Goal: Information Seeking & Learning: Learn about a topic

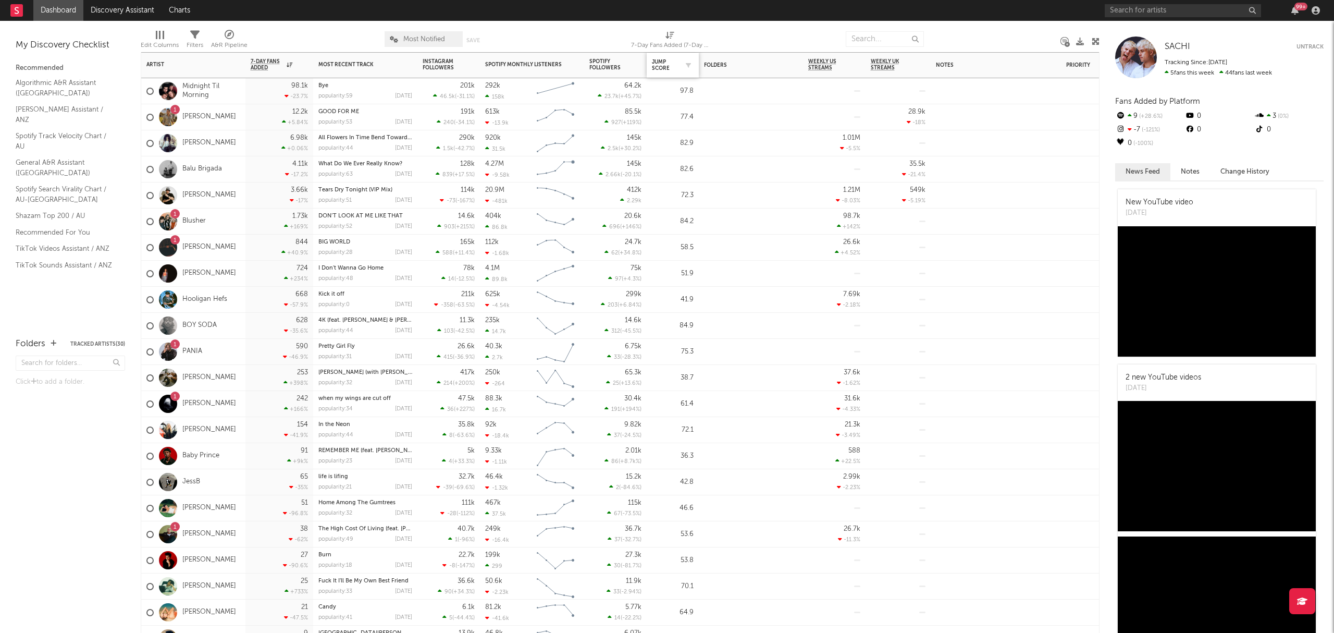
click at [669, 72] on div "Jump Score" at bounding box center [673, 65] width 42 height 22
click at [666, 67] on div "Jump Score" at bounding box center [665, 65] width 26 height 13
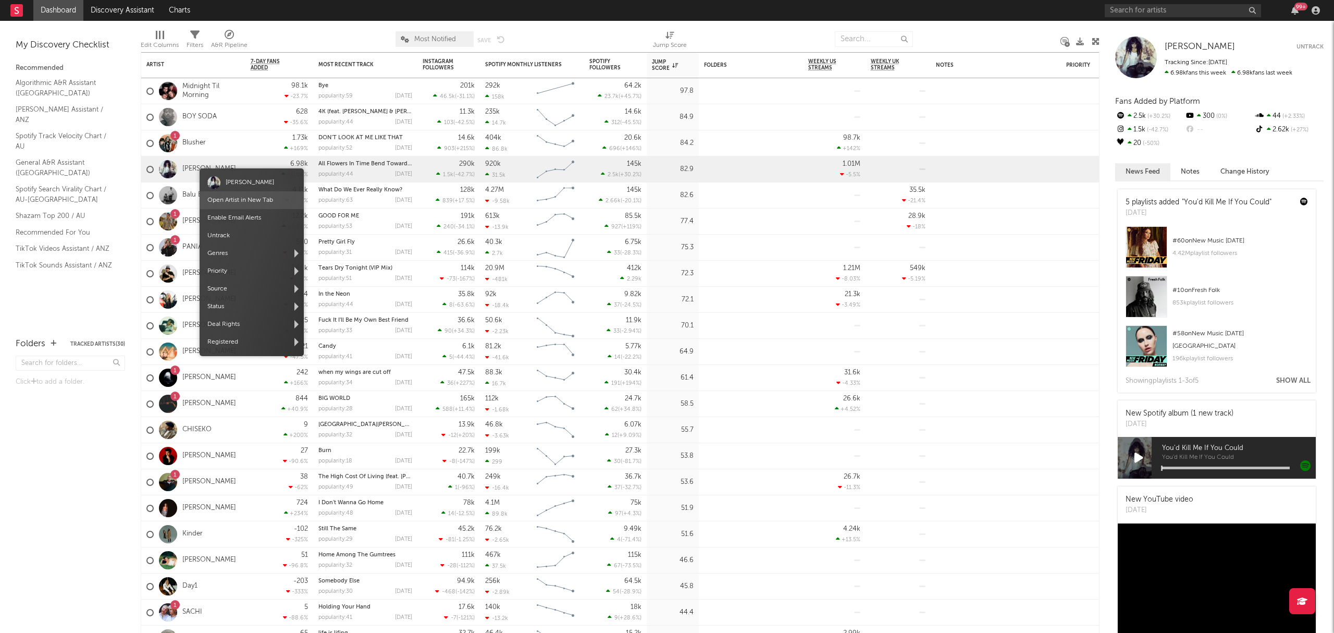
click at [244, 201] on link "Open Artist in New Tab" at bounding box center [240, 200] width 66 height 6
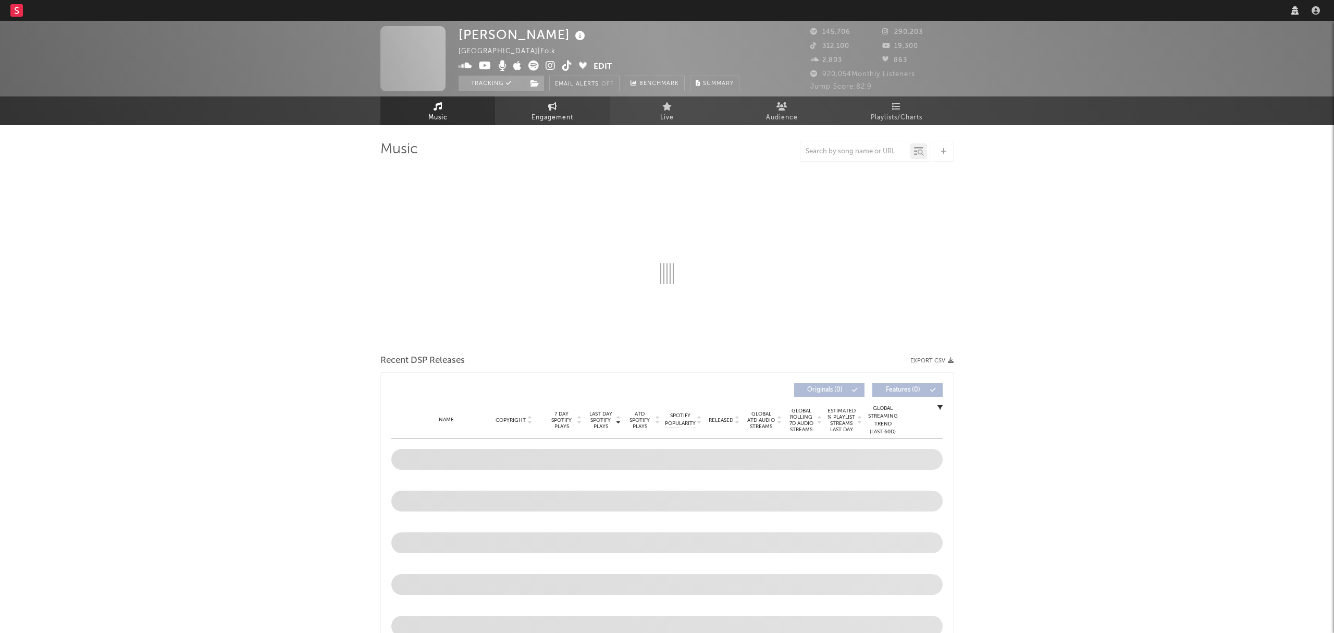
click at [555, 117] on span "Engagement" at bounding box center [553, 118] width 42 height 13
select select "1w"
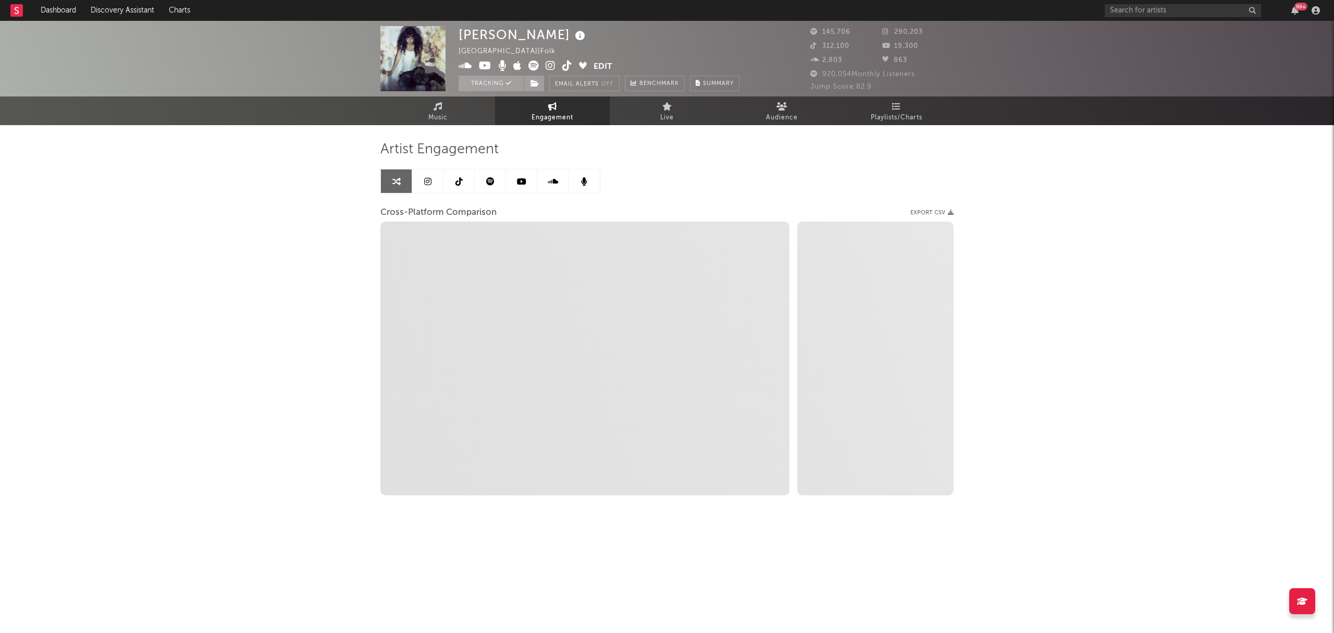
select select "1m"
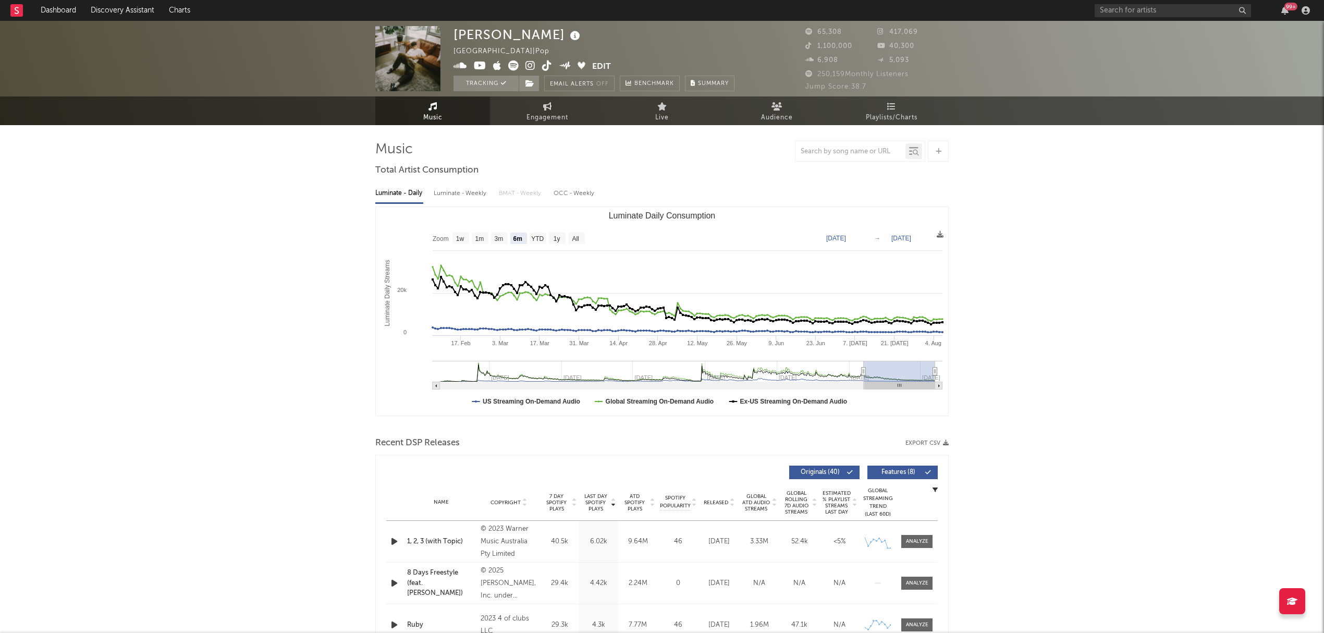
select select "6m"
click at [1130, 8] on input "text" at bounding box center [1173, 10] width 156 height 13
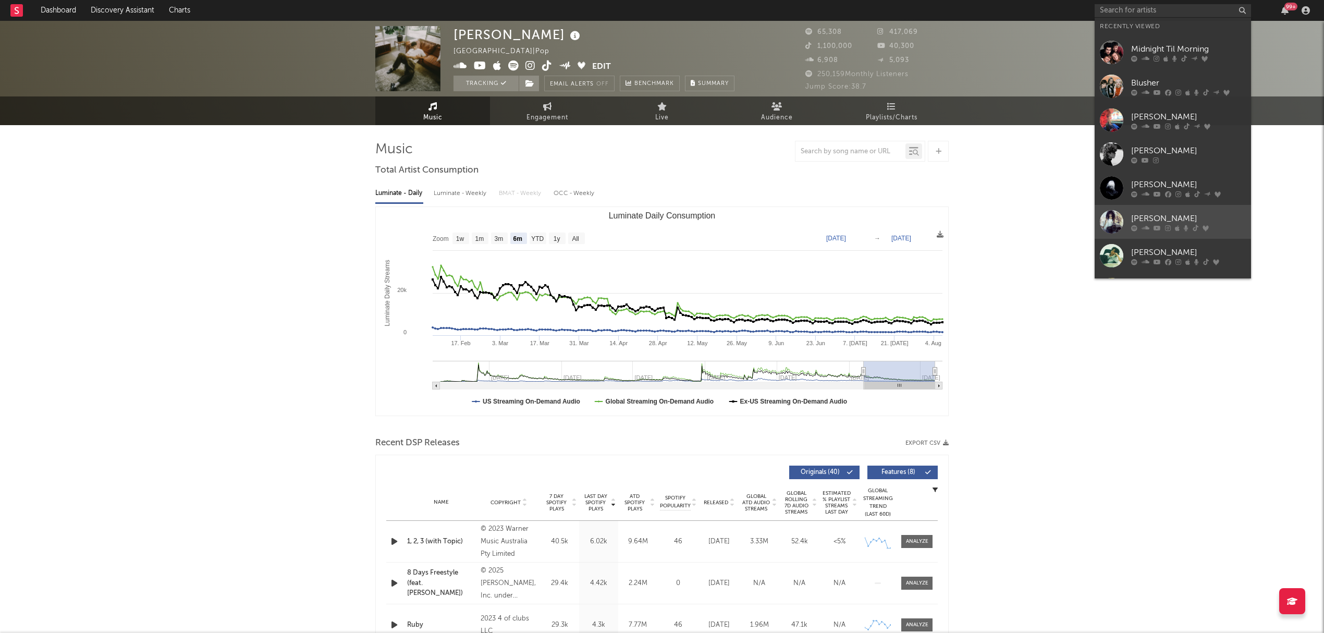
click at [1187, 220] on div "[PERSON_NAME]" at bounding box center [1188, 218] width 115 height 13
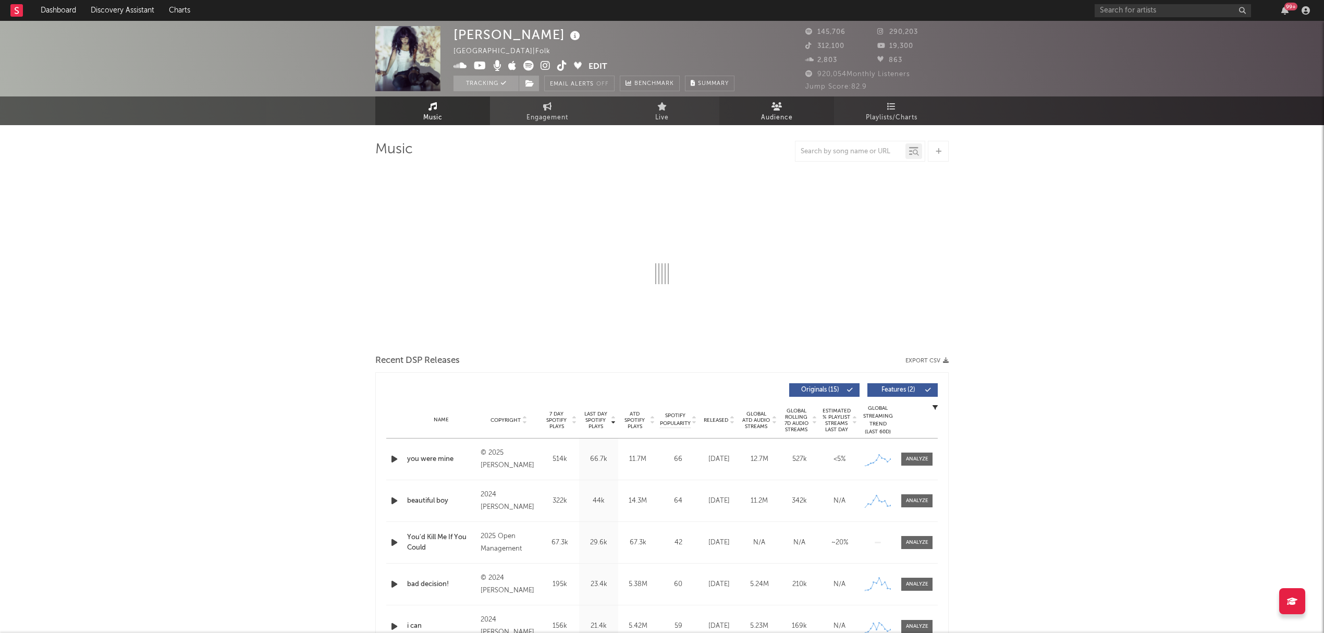
select select "6m"
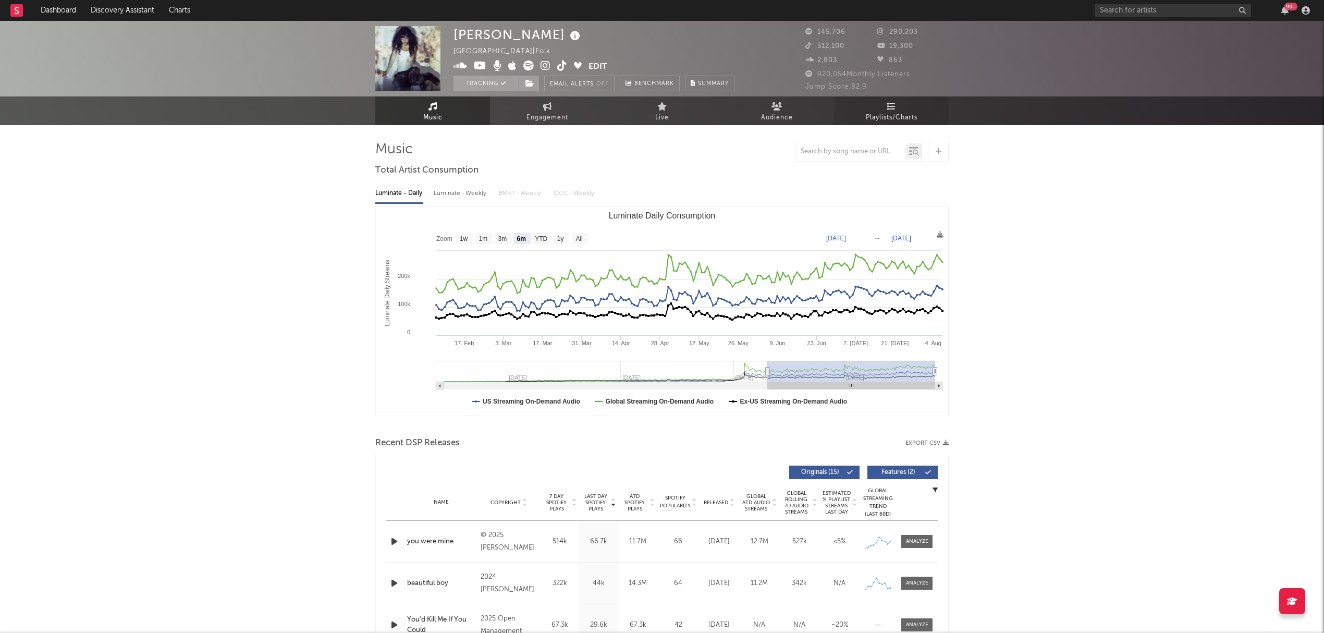
click at [843, 112] on link "Playlists/Charts" at bounding box center [891, 110] width 115 height 29
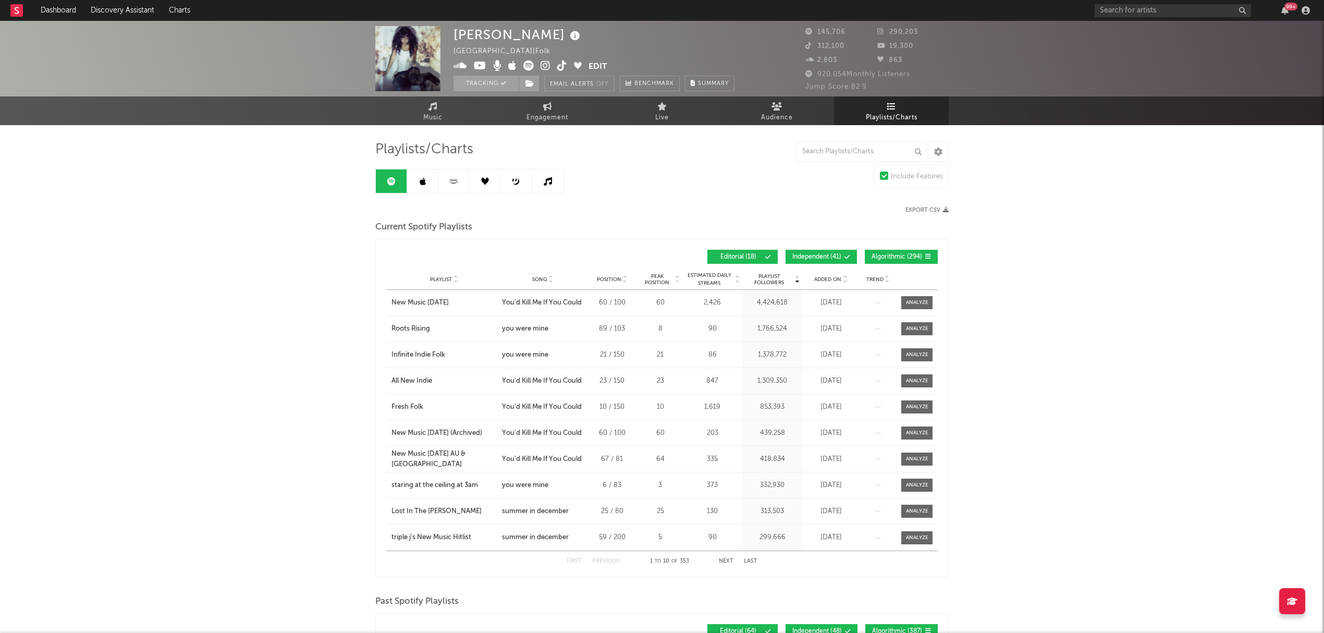
click at [822, 256] on span "Independent ( 41 )" at bounding box center [816, 257] width 49 height 6
click at [888, 260] on span "Algorithmic ( 294 )" at bounding box center [896, 257] width 51 height 6
click at [826, 274] on div "Playlist City Song Position Peak Position Estimated Daily Streams Playlist Foll…" at bounding box center [661, 279] width 551 height 21
click at [828, 279] on span "Added On" at bounding box center [827, 279] width 27 height 6
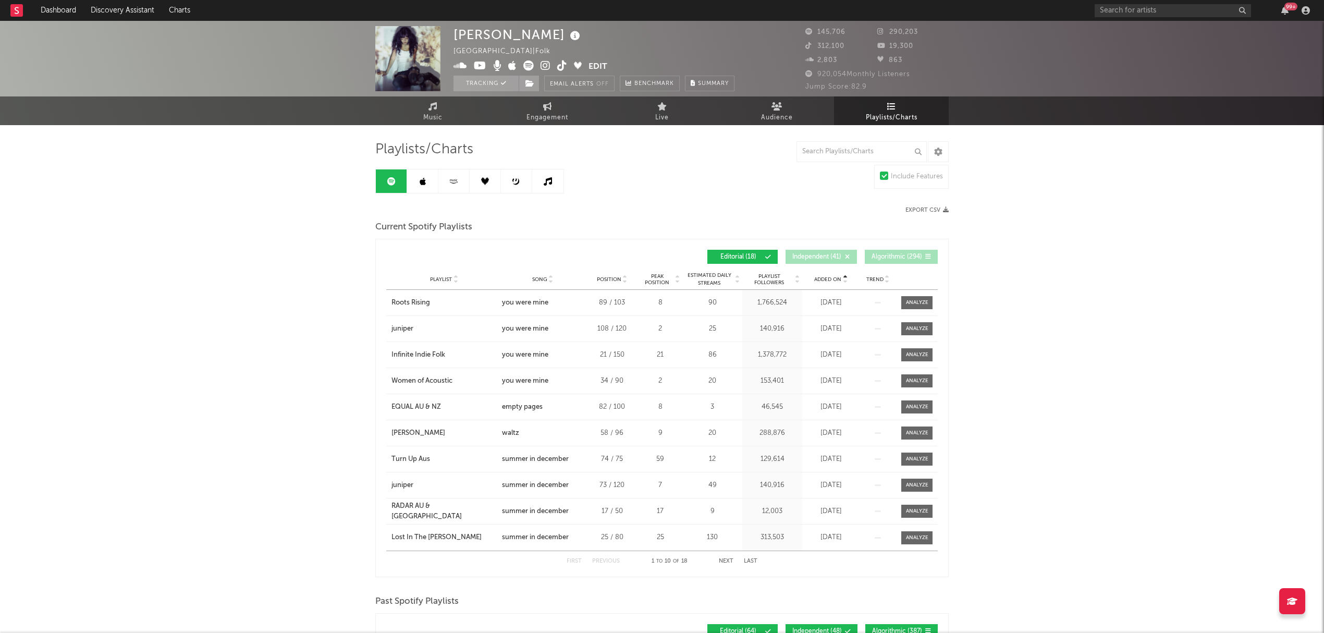
click at [828, 279] on span "Added On" at bounding box center [827, 279] width 27 height 6
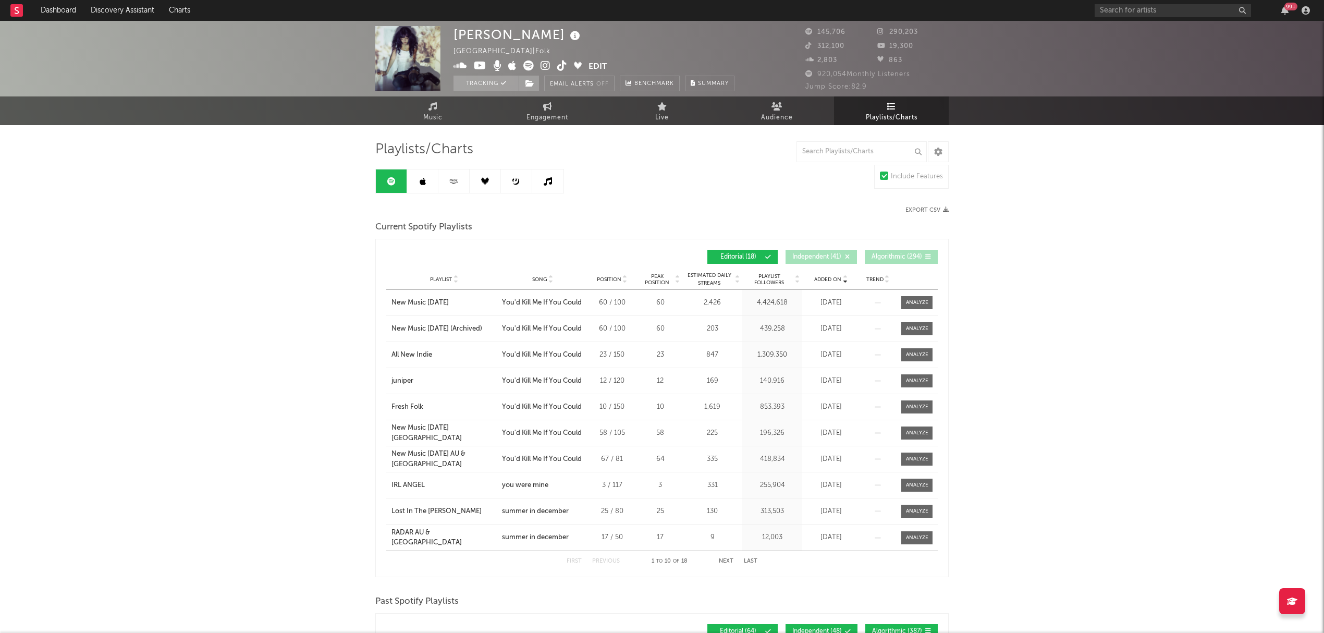
click at [565, 103] on link "Engagement" at bounding box center [547, 110] width 115 height 29
select select "1w"
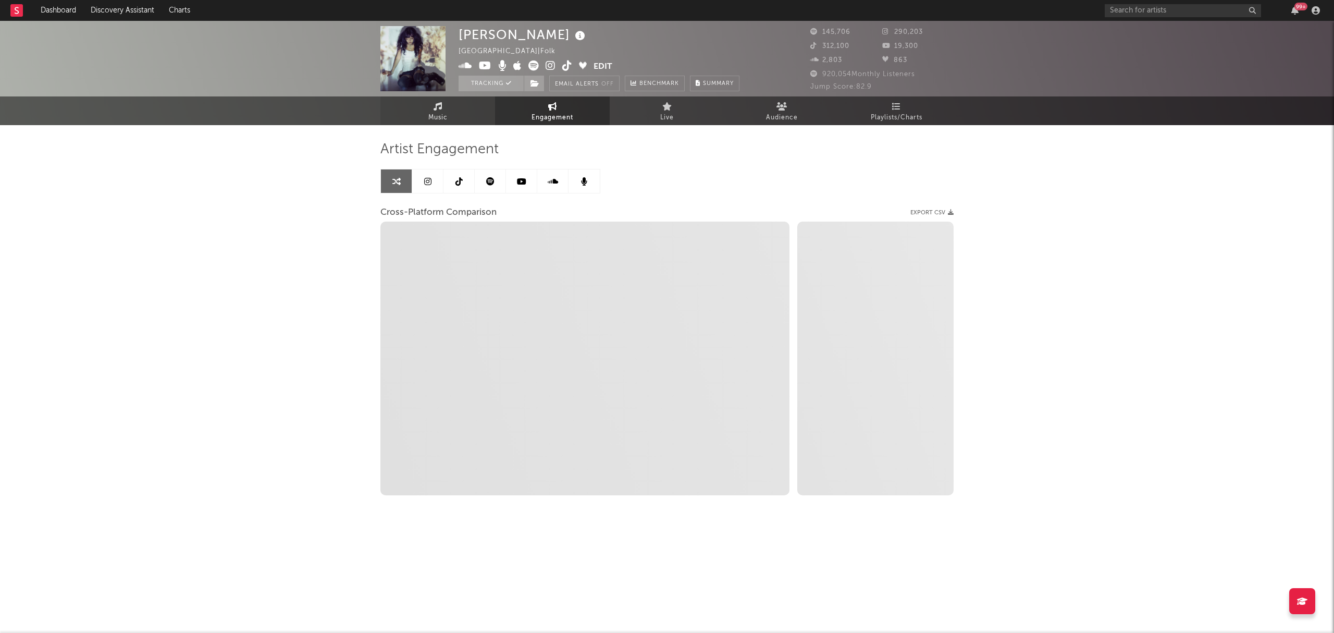
click at [446, 110] on link "Music" at bounding box center [437, 110] width 115 height 29
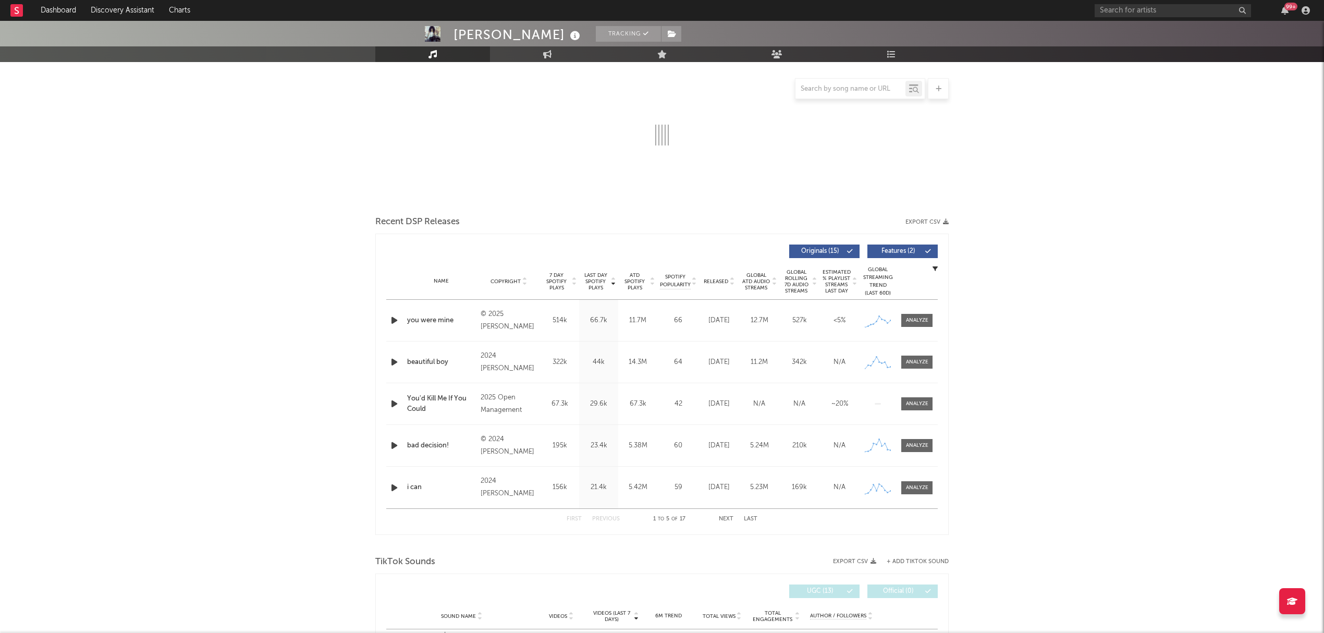
select select "6m"
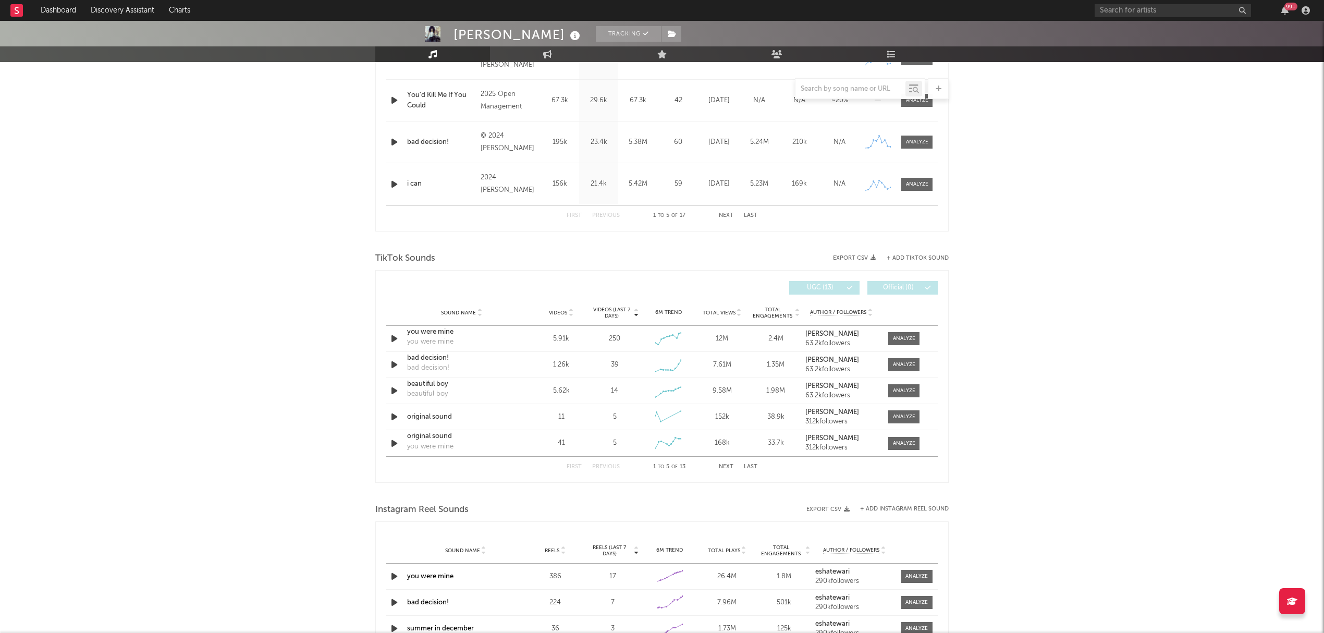
scroll to position [556, 0]
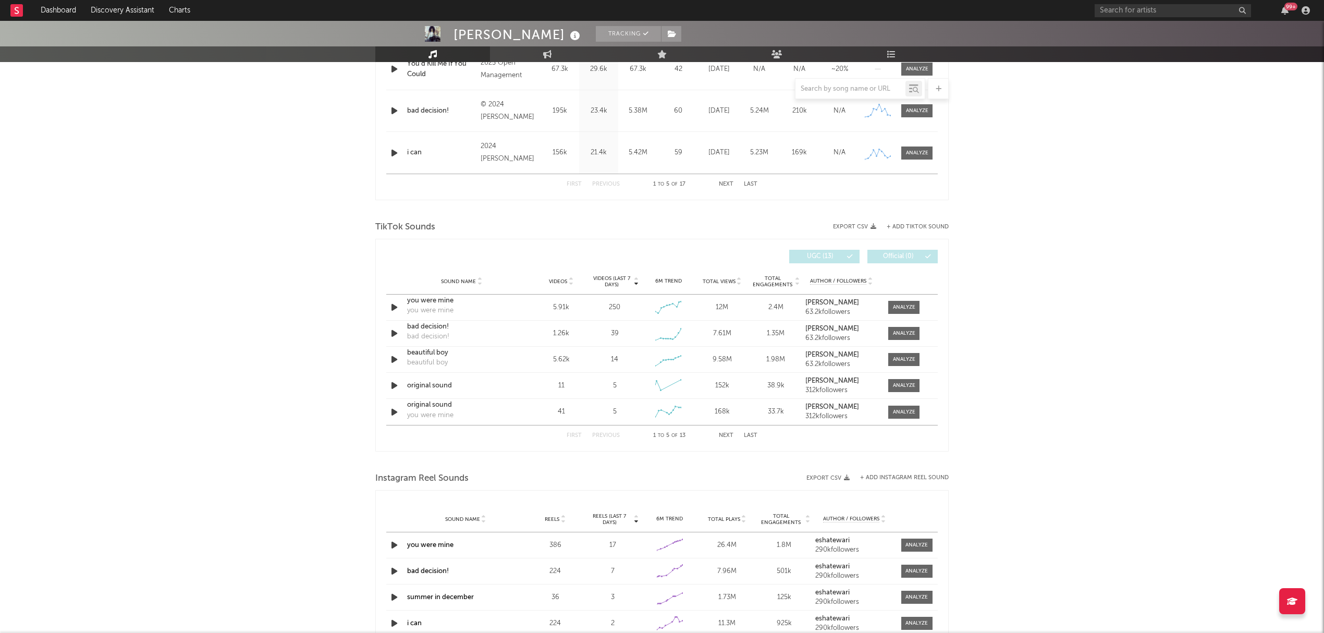
drag, startPoint x: 910, startPoint y: 305, endPoint x: 1109, endPoint y: 421, distance: 230.3
click at [910, 305] on div at bounding box center [904, 307] width 22 height 8
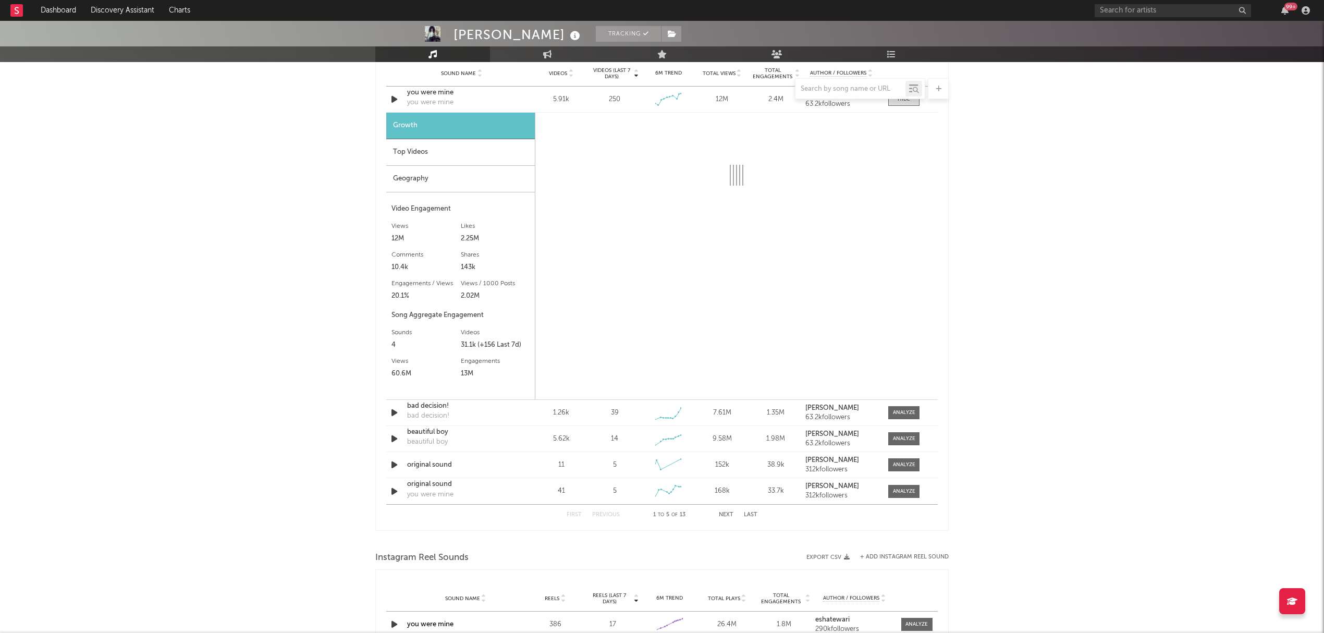
scroll to position [764, 0]
select select "1w"
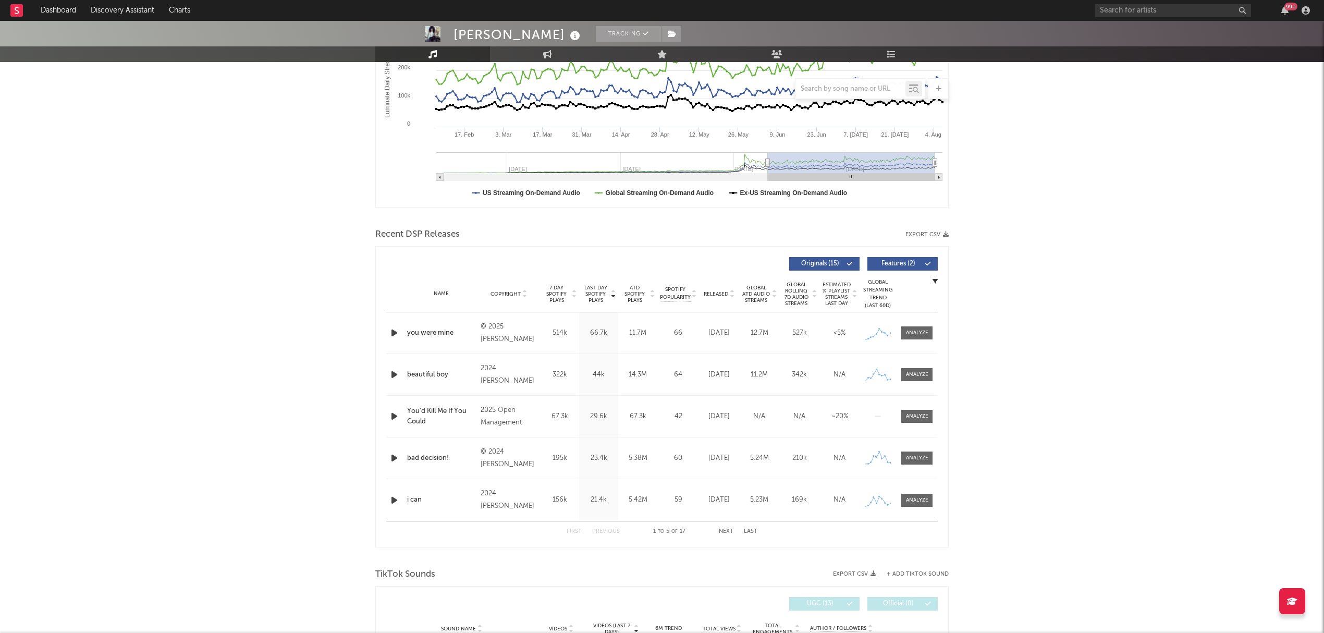
scroll to position [0, 0]
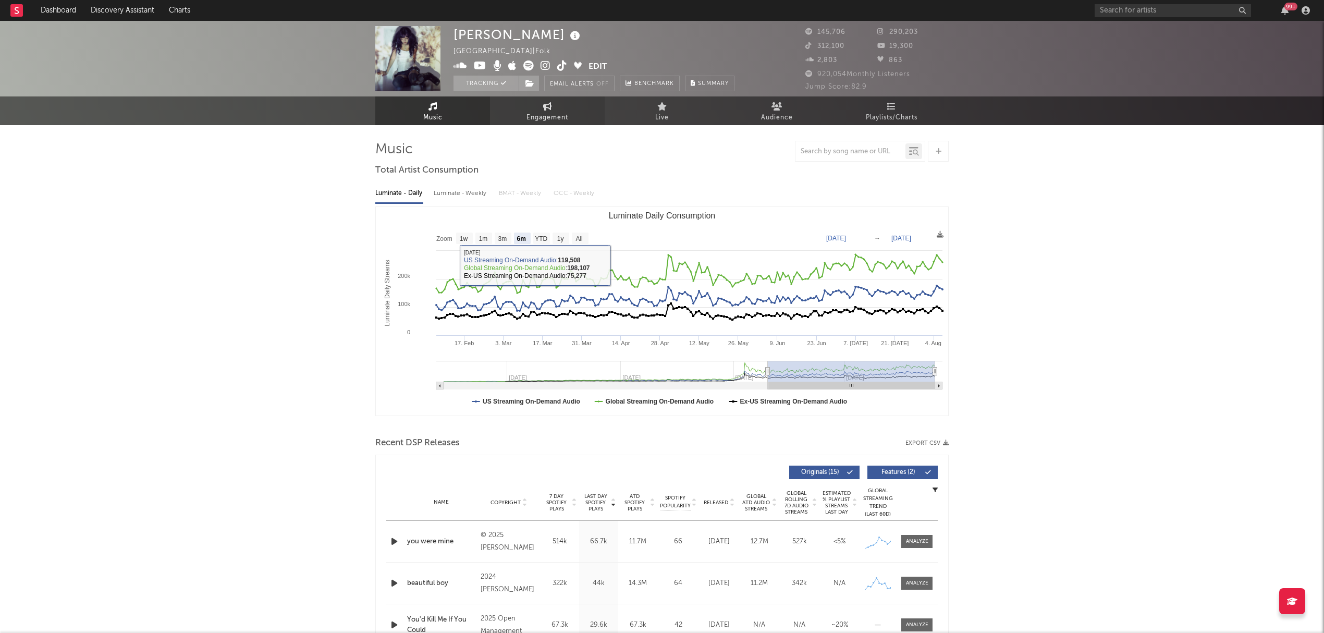
click at [551, 116] on span "Engagement" at bounding box center [547, 118] width 42 height 13
select select "1m"
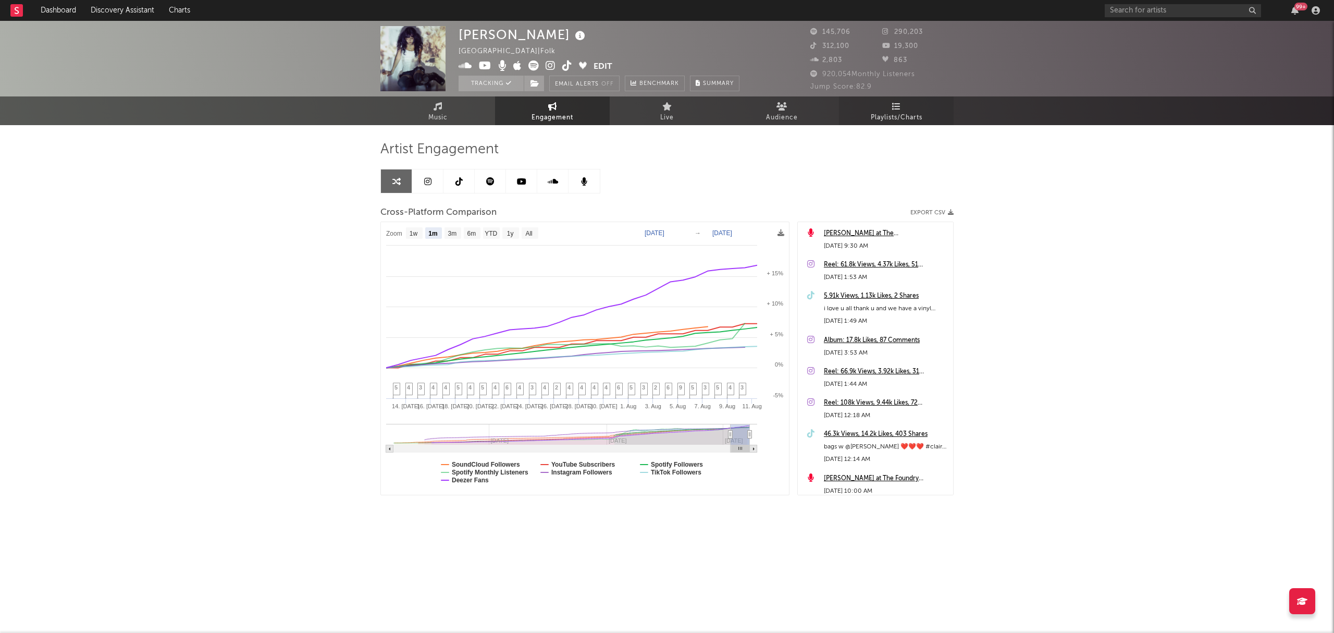
click at [911, 117] on span "Playlists/Charts" at bounding box center [897, 118] width 52 height 13
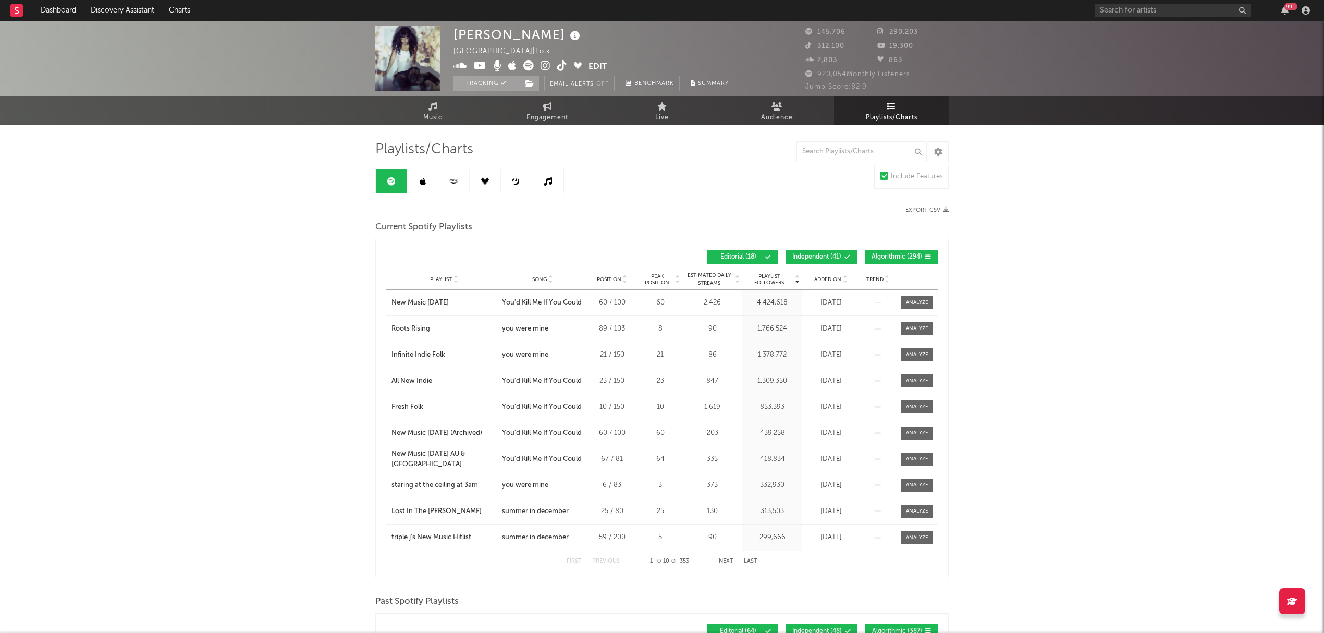
click at [808, 257] on span "Independent ( 41 )" at bounding box center [816, 257] width 49 height 6
click at [883, 259] on span "Algorithmic ( 294 )" at bounding box center [896, 257] width 51 height 6
